Goal: Task Accomplishment & Management: Manage account settings

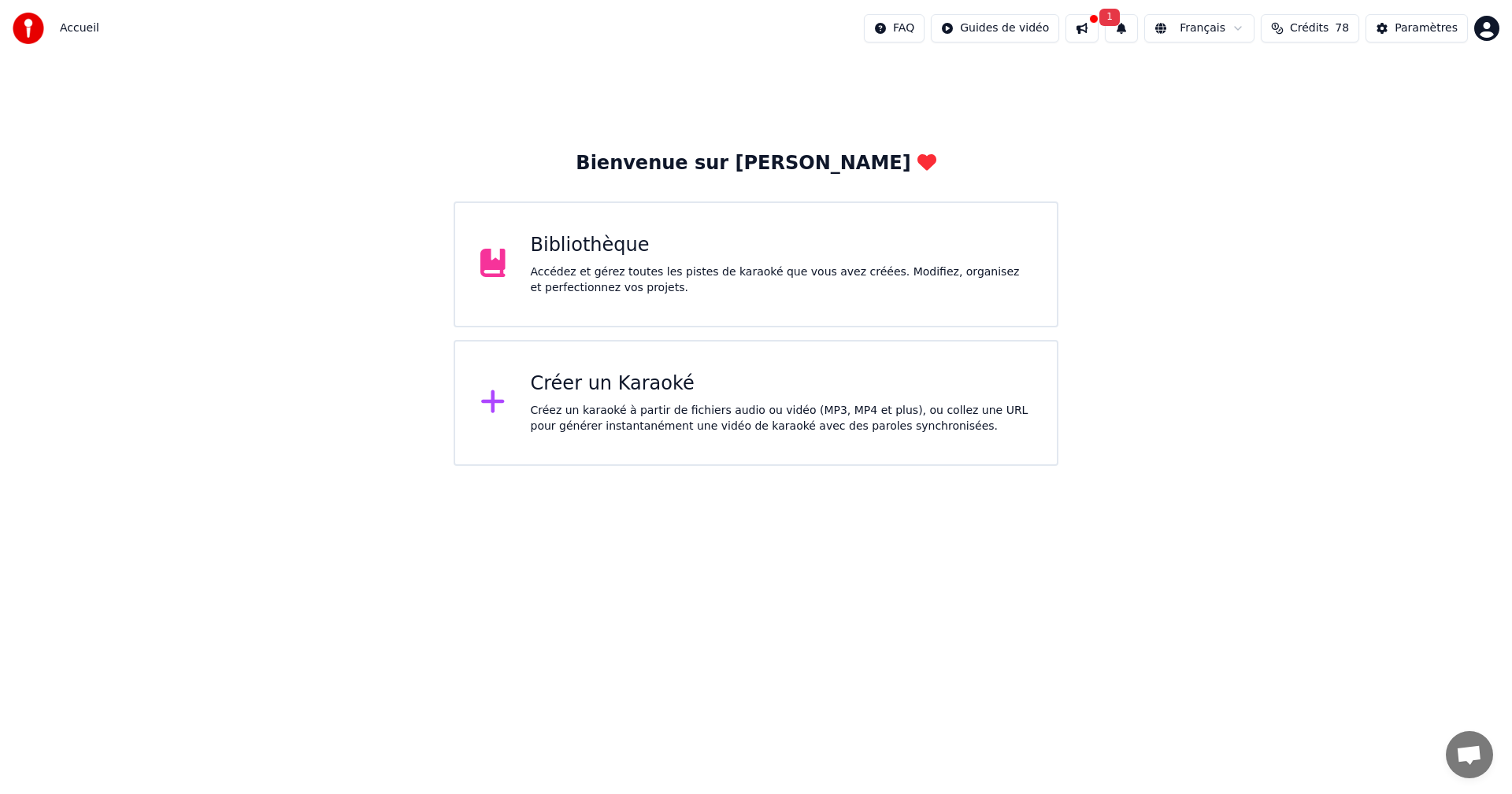
click at [1099, 25] on button at bounding box center [1082, 28] width 33 height 29
click at [1138, 33] on button "1" at bounding box center [1121, 28] width 33 height 29
click at [1257, 90] on button "Mettre à Jour" at bounding box center [1289, 77] width 98 height 29
